Goal: Information Seeking & Learning: Learn about a topic

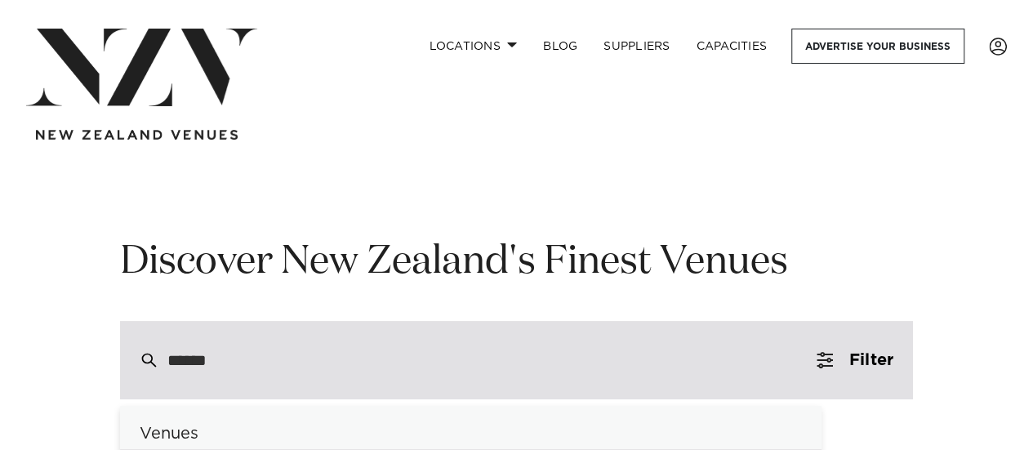
type input "*****"
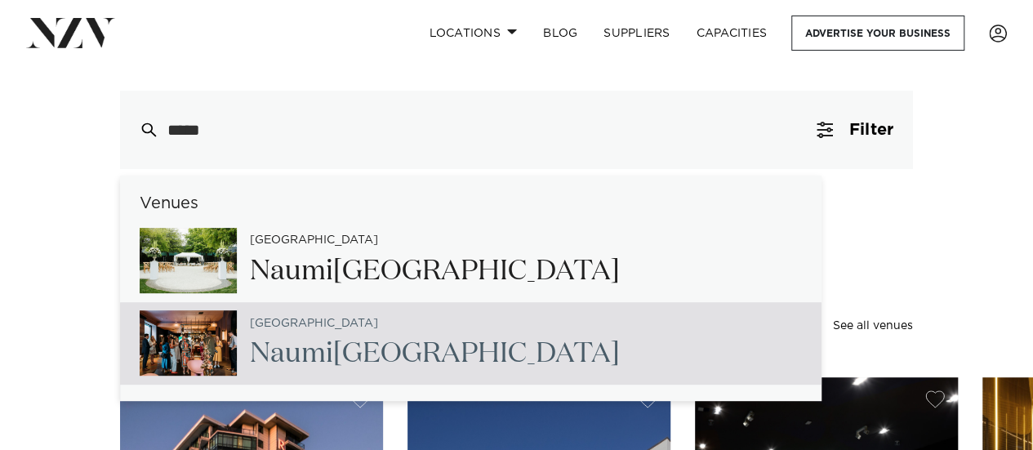
scroll to position [327, 0]
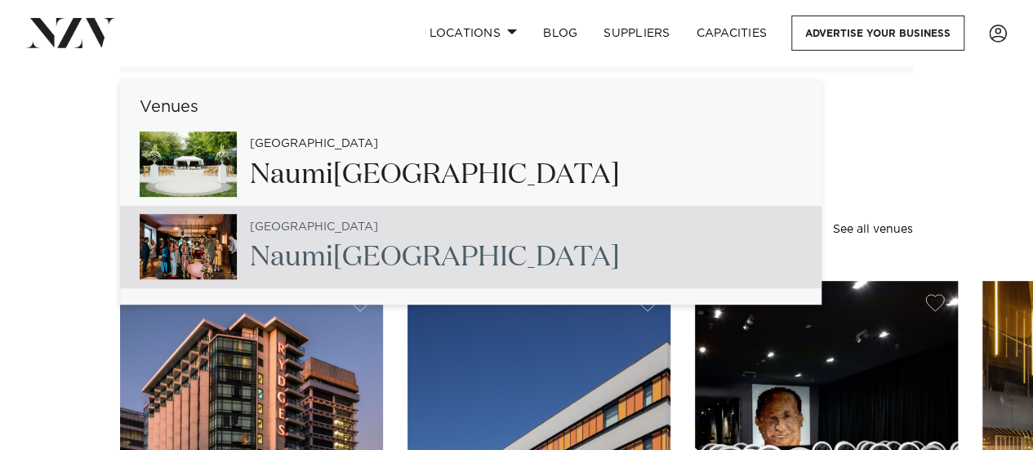
click at [212, 256] on img at bounding box center [188, 246] width 97 height 65
type input "**********"
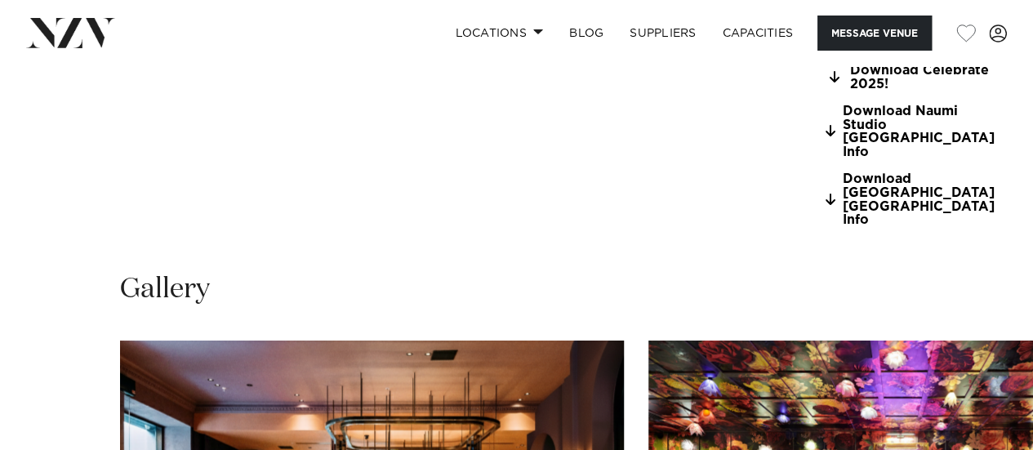
scroll to position [1714, 0]
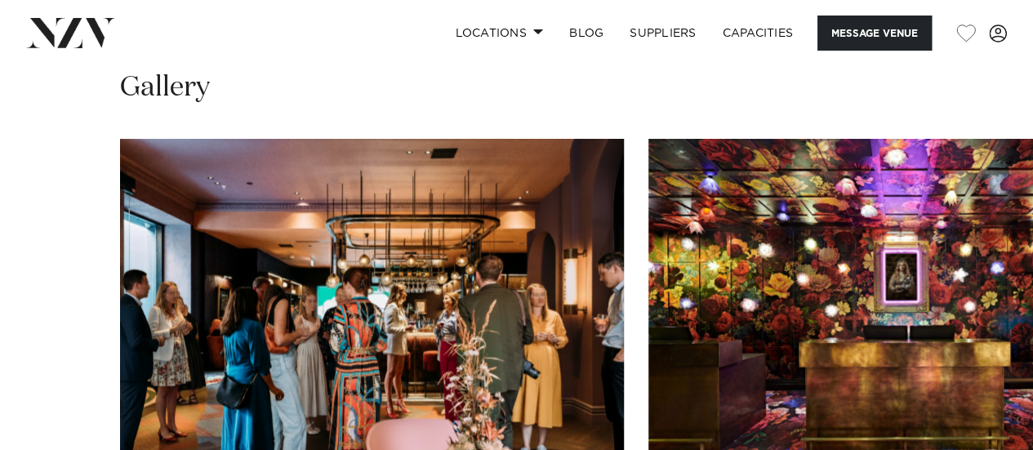
click at [972, 397] on swiper-container at bounding box center [516, 363] width 1033 height 448
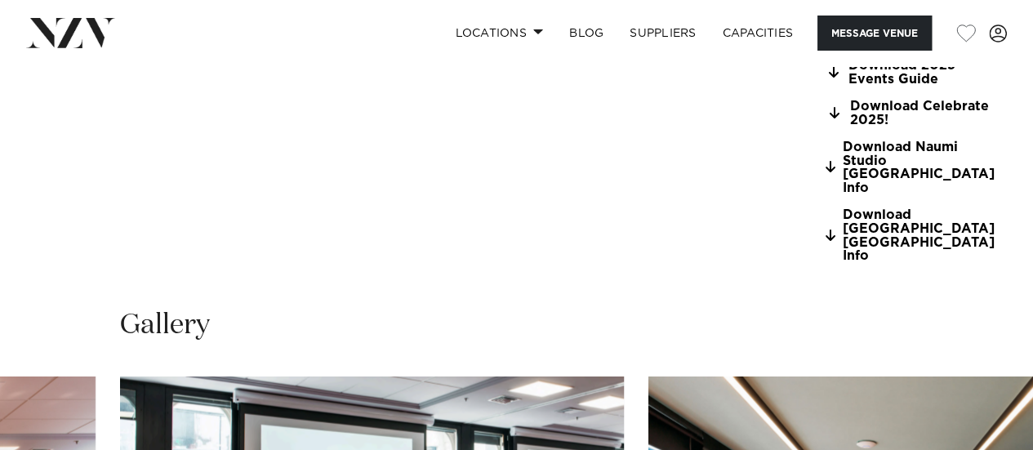
scroll to position [1878, 0]
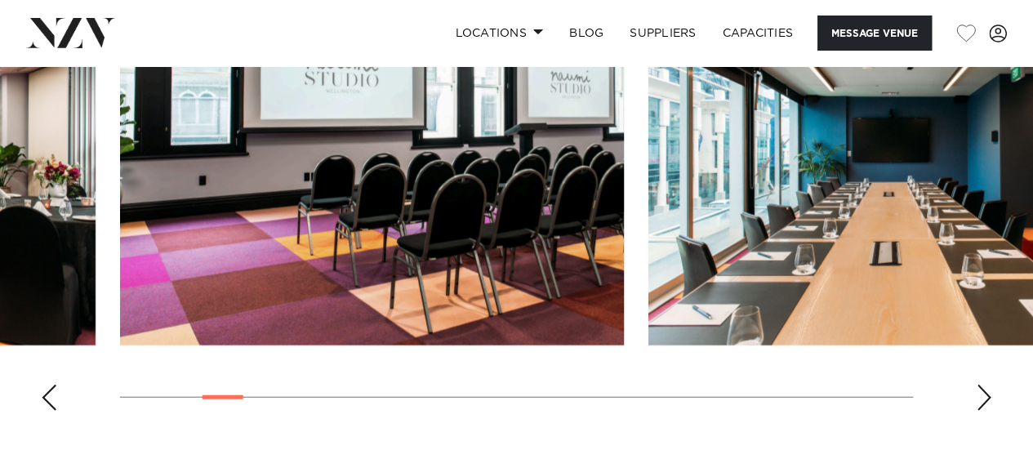
click at [979, 385] on div "Next slide" at bounding box center [984, 398] width 16 height 26
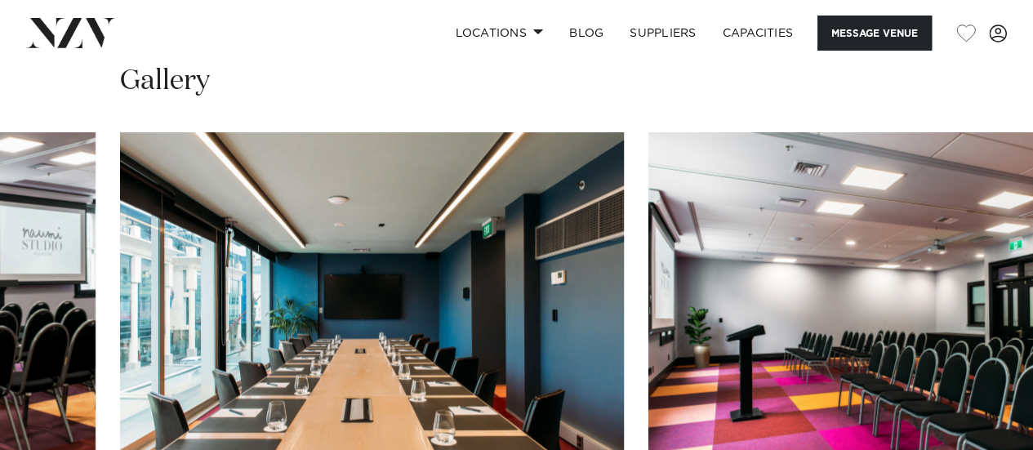
scroll to position [1796, 0]
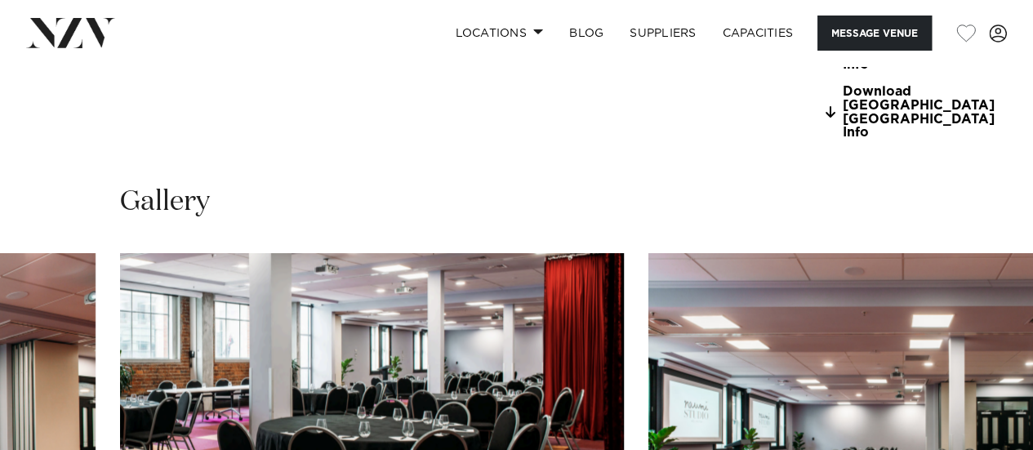
scroll to position [1714, 0]
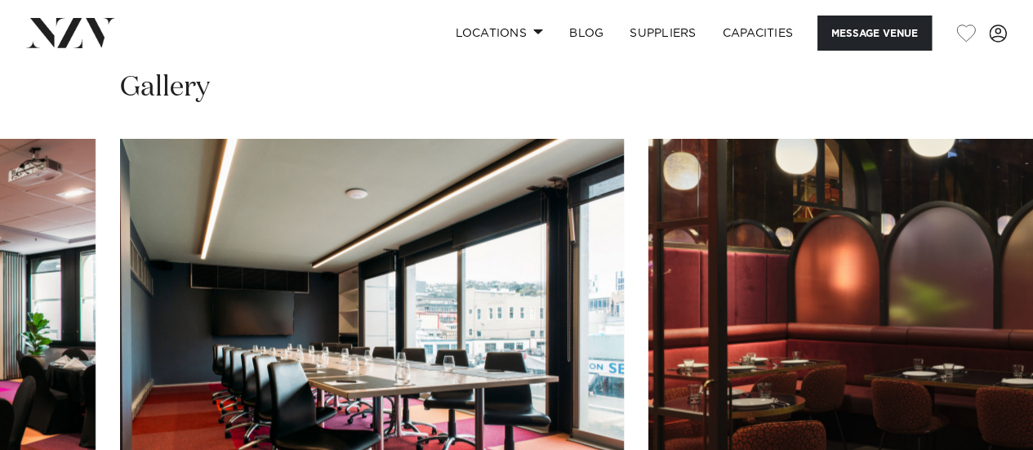
click at [994, 376] on swiper-container at bounding box center [516, 363] width 1033 height 448
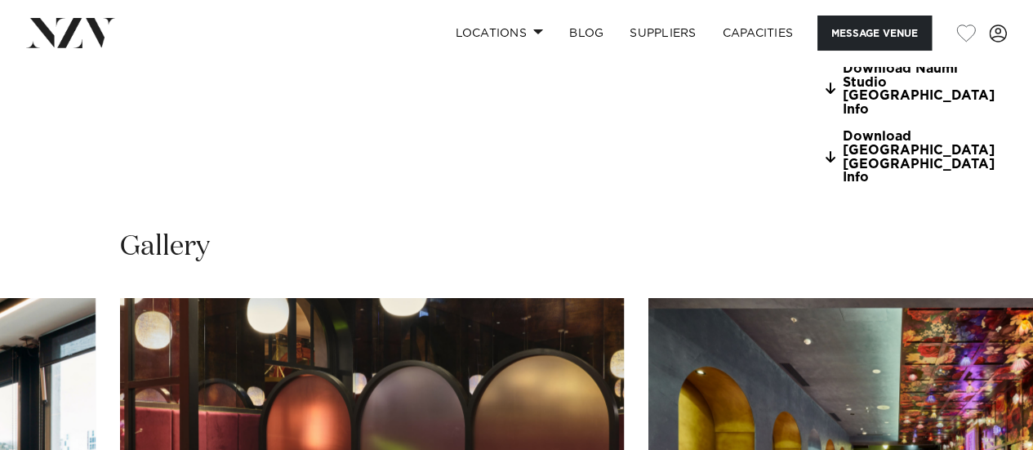
scroll to position [1633, 0]
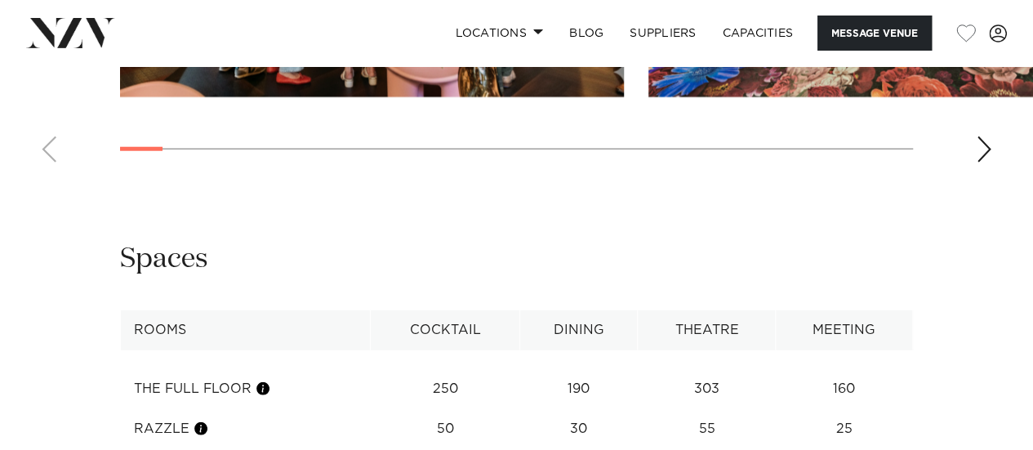
scroll to position [2123, 0]
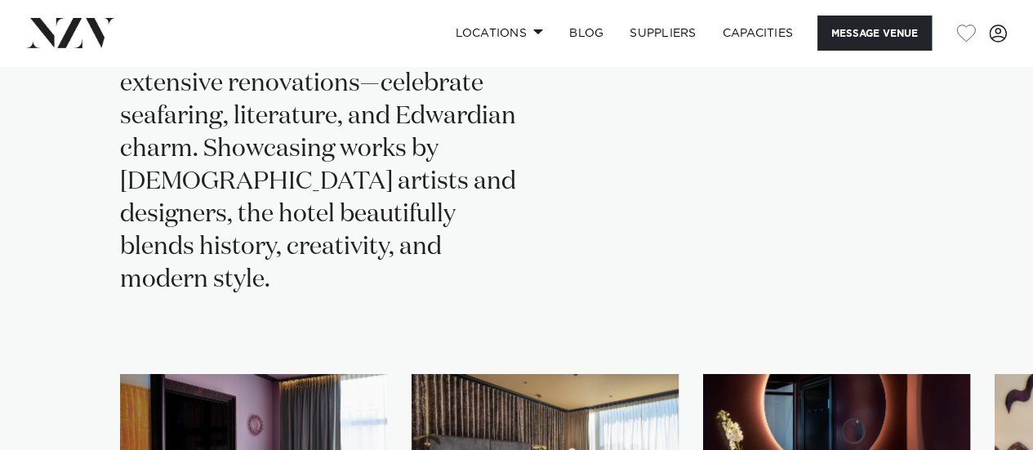
scroll to position [3674, 0]
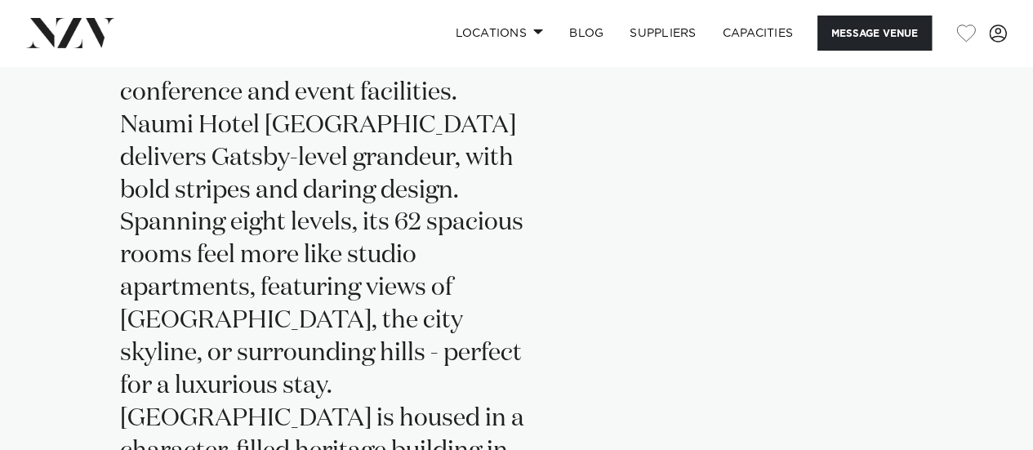
scroll to position [3592, 0]
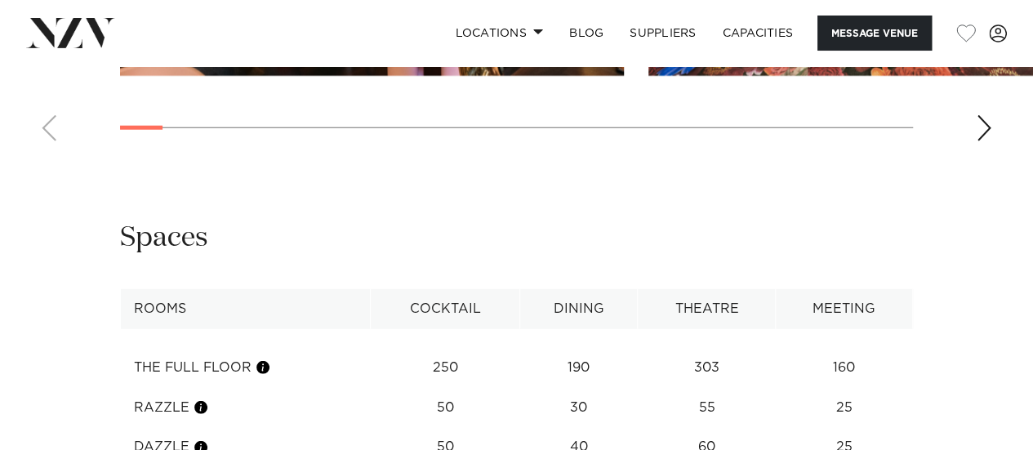
scroll to position [2123, 0]
